Goal: Find specific page/section: Find specific page/section

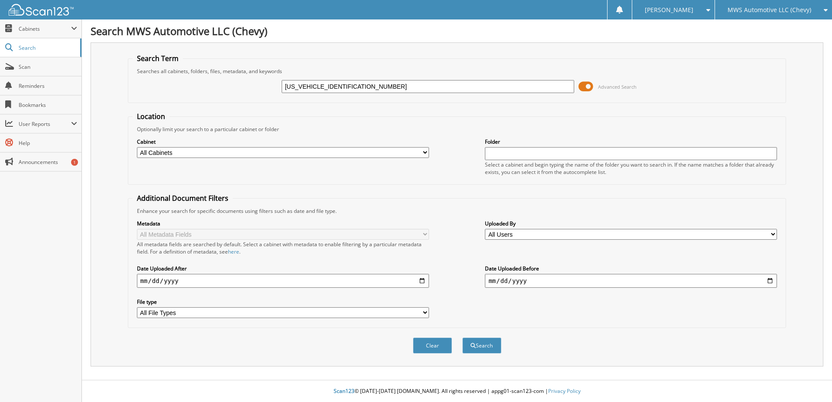
drag, startPoint x: 325, startPoint y: 84, endPoint x: 183, endPoint y: 76, distance: 142.3
click at [183, 76] on div "2GC4KPEY2S1179748 Advanced Search" at bounding box center [457, 86] width 649 height 23
type input "1179748"
click at [462, 338] on button "Search" at bounding box center [481, 346] width 39 height 16
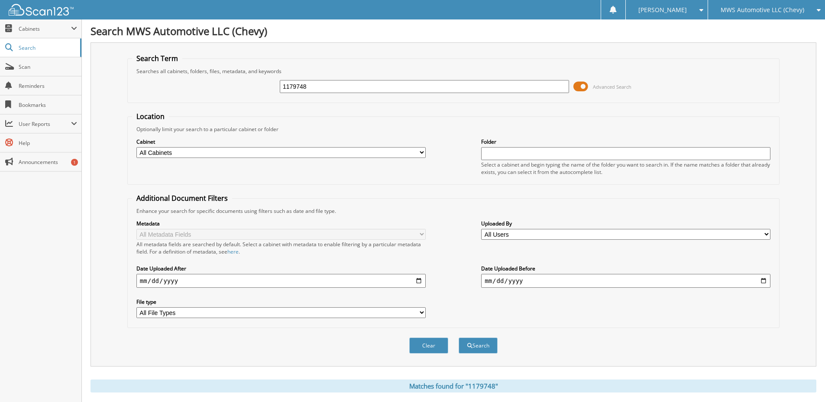
click at [394, 84] on input "1179748" at bounding box center [424, 86] width 289 height 13
paste input "C5614A"
type input "C5614A"
click at [459, 338] on button "Search" at bounding box center [478, 346] width 39 height 16
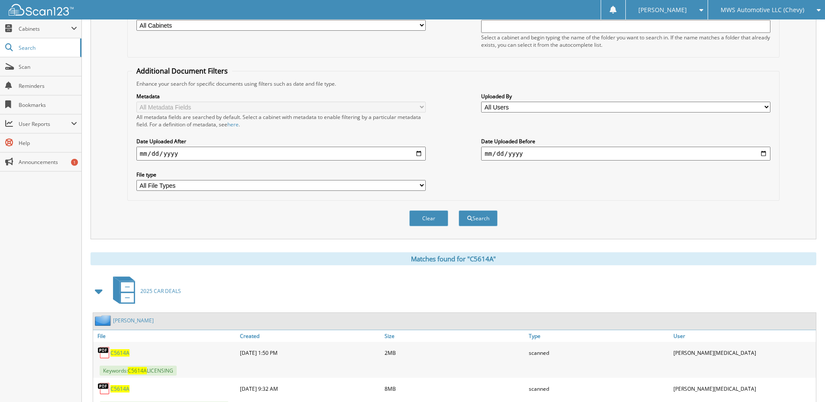
scroll to position [166, 0]
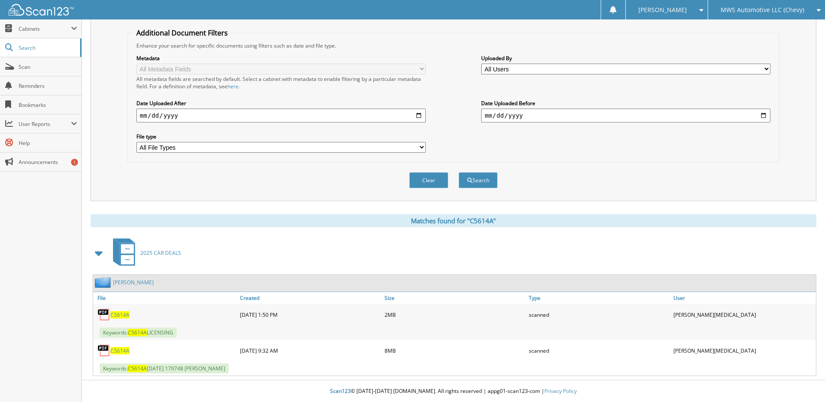
click at [118, 350] on span "C5614A" at bounding box center [119, 350] width 19 height 7
